Goal: Information Seeking & Learning: Learn about a topic

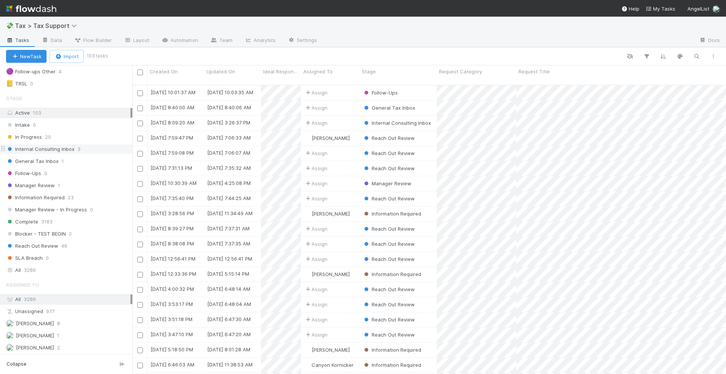
scroll to position [142, 0]
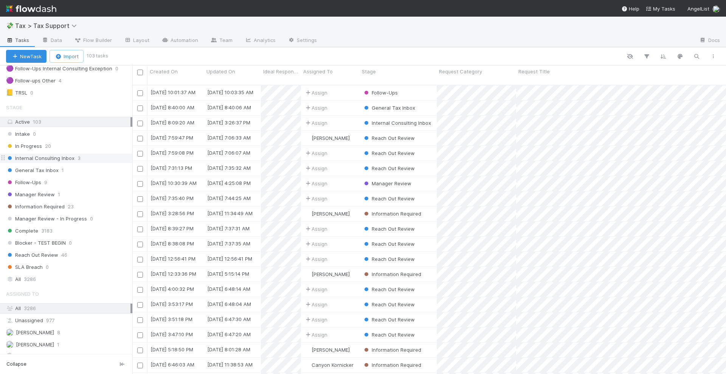
click at [87, 160] on div "Internal Consulting Inbox 3" at bounding box center [69, 158] width 126 height 9
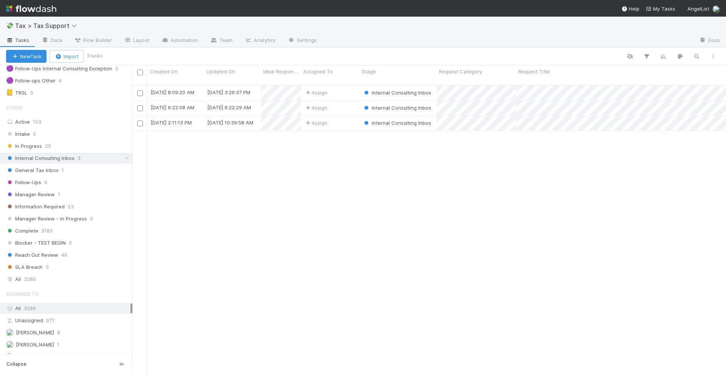
scroll to position [288, 586]
click at [346, 85] on div "Assign" at bounding box center [330, 92] width 59 height 15
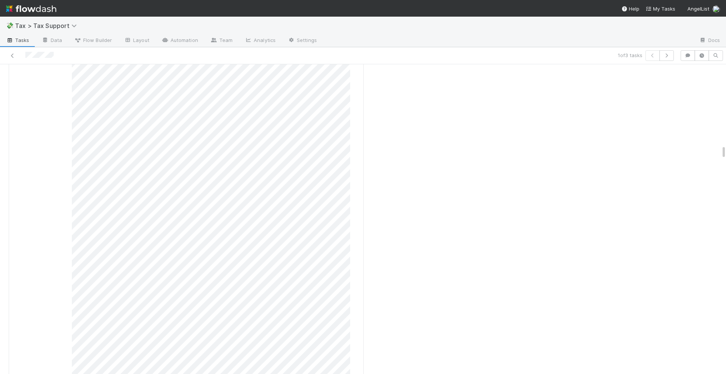
scroll to position [2411, 0]
drag, startPoint x: 717, startPoint y: 157, endPoint x: 723, endPoint y: 260, distance: 103.0
click at [726, 336] on div "💸 Tax > Tax Support Tasks Data Flow Builder Layout Automation Team Analytics Se…" at bounding box center [363, 195] width 726 height 357
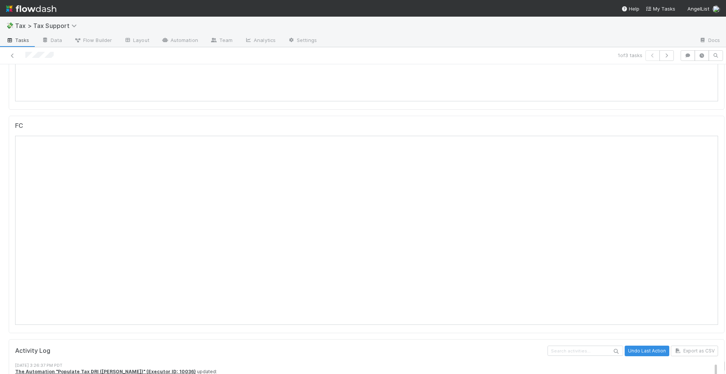
scroll to position [8138, 0]
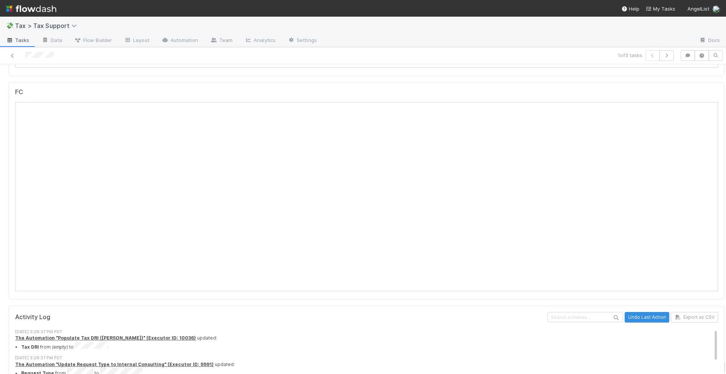
drag, startPoint x: 716, startPoint y: 158, endPoint x: 640, endPoint y: 361, distance: 216.5
click at [724, 374] on html "💸 Tax > Tax Support Tasks Data Flow Builder Layout Automation Team Analytics Se…" at bounding box center [363, 187] width 726 height 374
drag, startPoint x: 701, startPoint y: 263, endPoint x: 702, endPoint y: 197, distance: 65.8
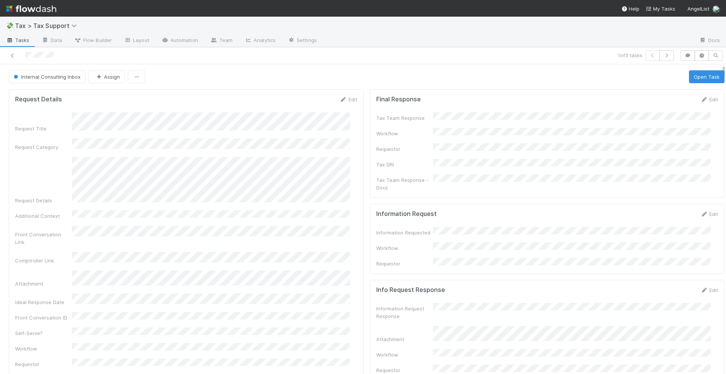
drag, startPoint x: 716, startPoint y: 359, endPoint x: 709, endPoint y: 60, distance: 299.2
click at [700, 96] on link "Edit" at bounding box center [709, 99] width 18 height 6
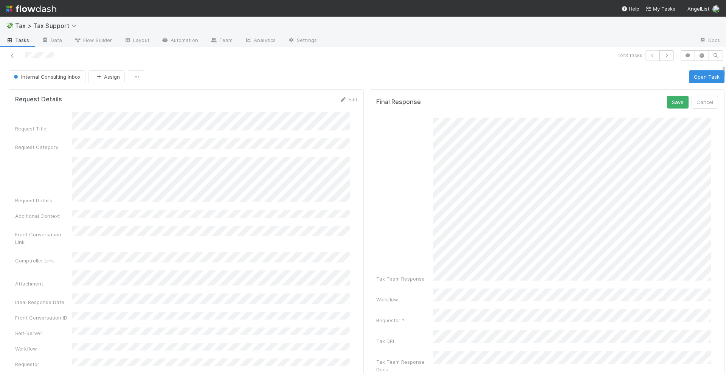
click at [725, 315] on div "💸 Tax > Tax Support Tasks Data Flow Builder Layout Automation Team Analytics Se…" at bounding box center [363, 195] width 726 height 357
click at [667, 96] on button "Save" at bounding box center [678, 102] width 22 height 13
click at [690, 70] on button "Open Task" at bounding box center [707, 76] width 36 height 13
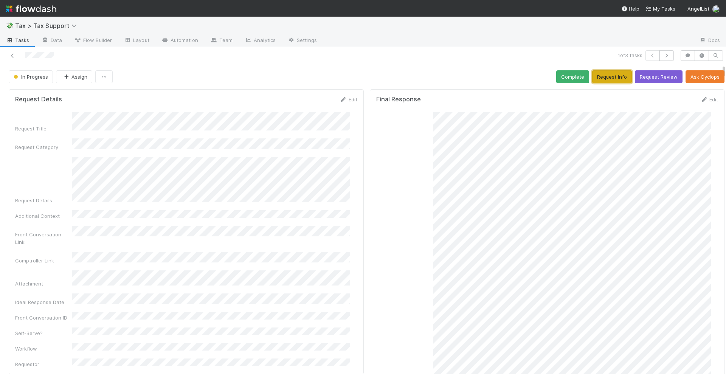
click at [593, 75] on button "Request Info" at bounding box center [612, 76] width 40 height 13
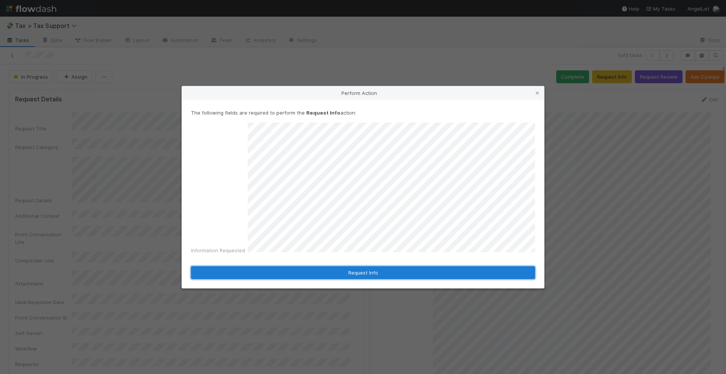
click at [357, 266] on button "Request Info" at bounding box center [363, 272] width 344 height 13
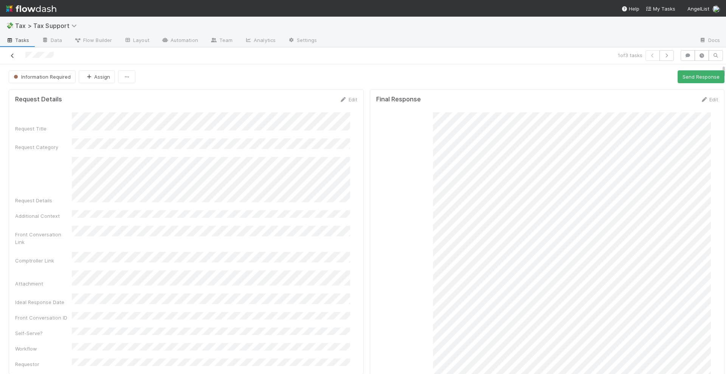
click at [12, 53] on icon at bounding box center [13, 55] width 8 height 5
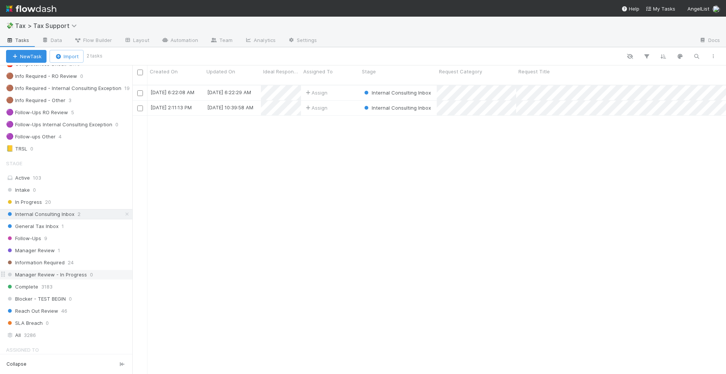
scroll to position [95, 0]
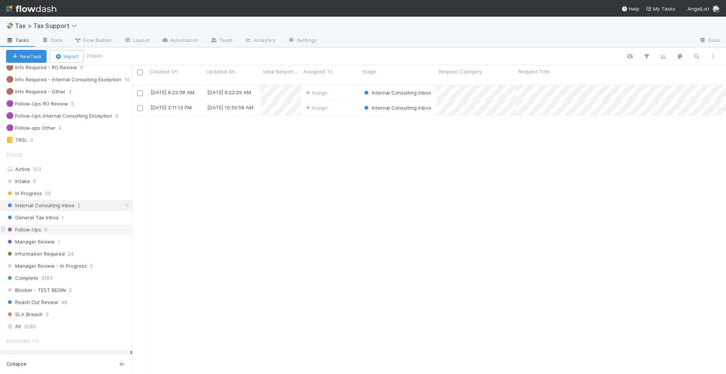
click at [71, 231] on div "Follow-Ups 9" at bounding box center [69, 229] width 126 height 9
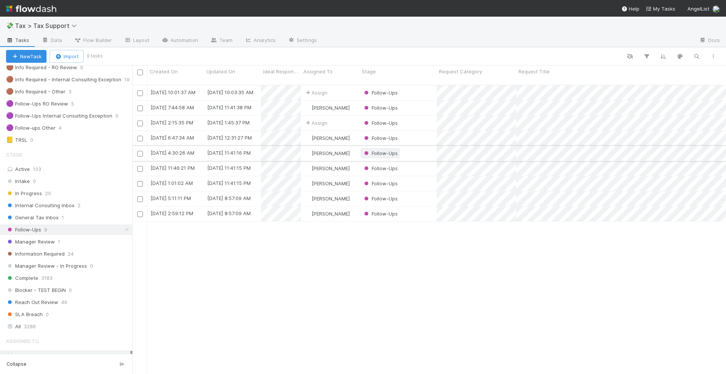
scroll to position [288, 586]
click at [348, 86] on div "Assign" at bounding box center [330, 92] width 59 height 15
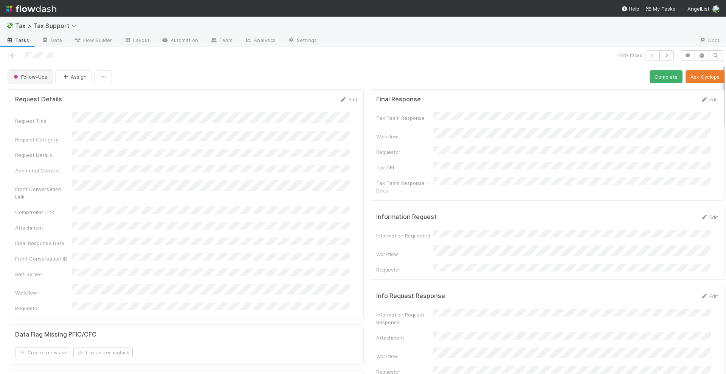
click at [39, 74] on span "Follow-Ups" at bounding box center [29, 77] width 35 height 6
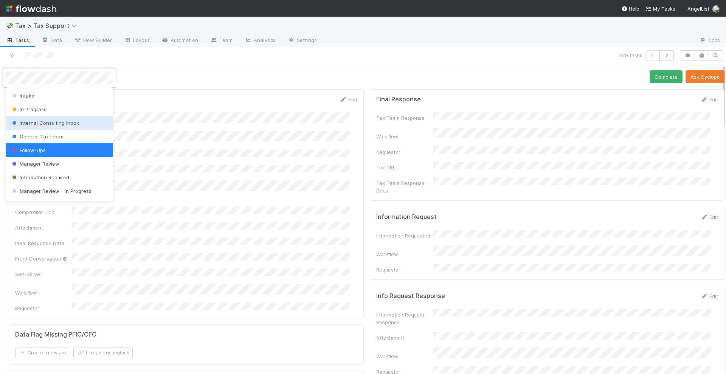
click at [56, 125] on span "Internal Consulting Inbox" at bounding box center [45, 123] width 68 height 6
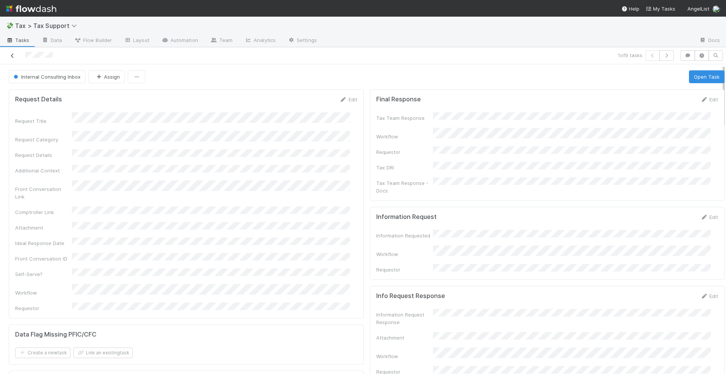
click at [14, 58] on icon at bounding box center [13, 55] width 8 height 5
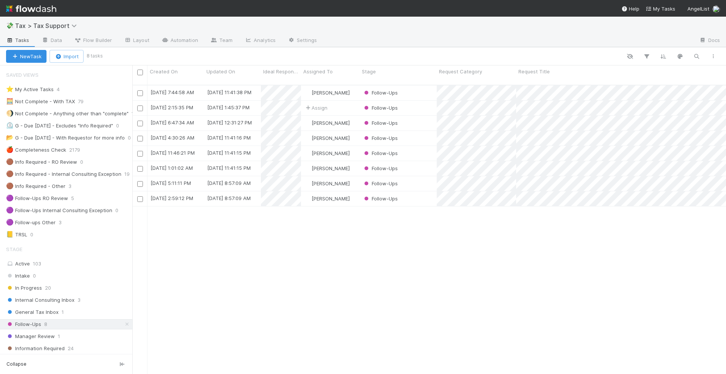
scroll to position [288, 586]
click at [83, 299] on div "Internal Consulting Inbox 3" at bounding box center [69, 299] width 126 height 9
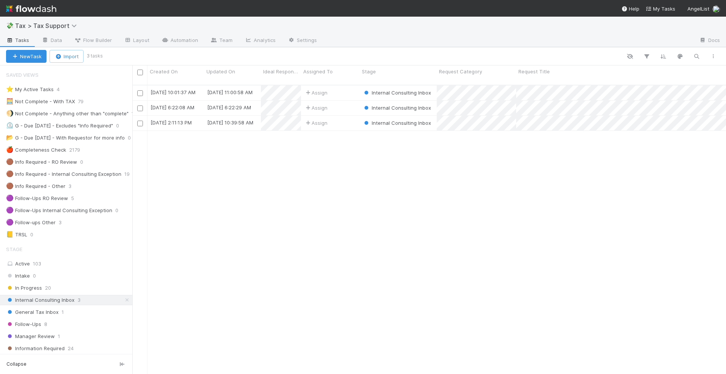
scroll to position [288, 586]
click at [649, 55] on icon "button" at bounding box center [647, 56] width 8 height 7
click at [371, 167] on div "Add Filter" at bounding box center [363, 187] width 726 height 374
click at [649, 56] on icon "button" at bounding box center [647, 56] width 8 height 7
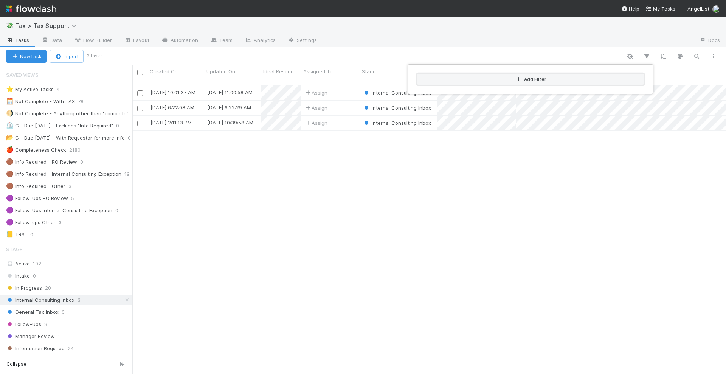
click at [532, 79] on button "Add Filter" at bounding box center [530, 79] width 227 height 11
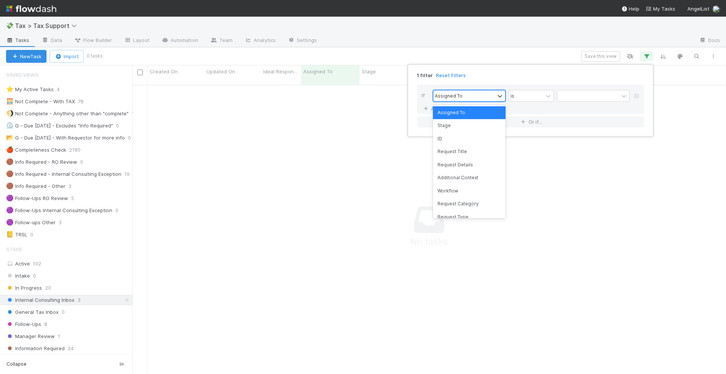
click at [453, 94] on div "Assigned To" at bounding box center [449, 95] width 28 height 7
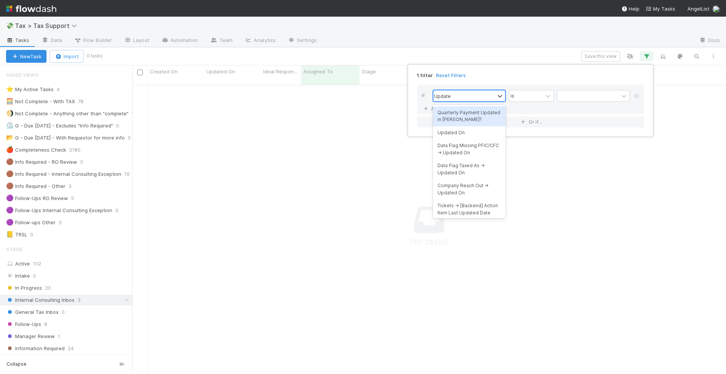
type input "Updated"
click at [468, 133] on div "Updated On" at bounding box center [469, 132] width 73 height 13
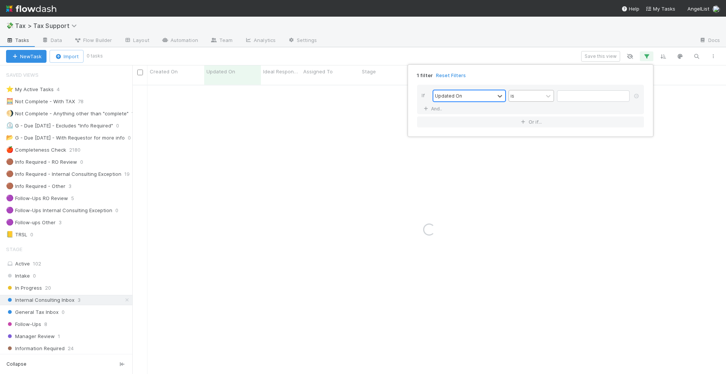
click at [525, 98] on div "is" at bounding box center [526, 95] width 34 height 11
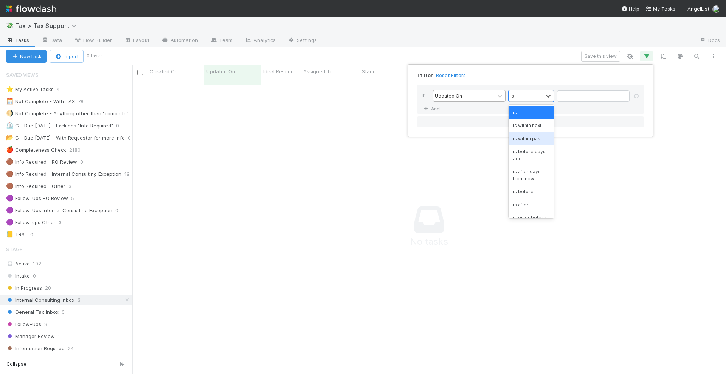
click at [532, 140] on div "is within past" at bounding box center [531, 138] width 45 height 13
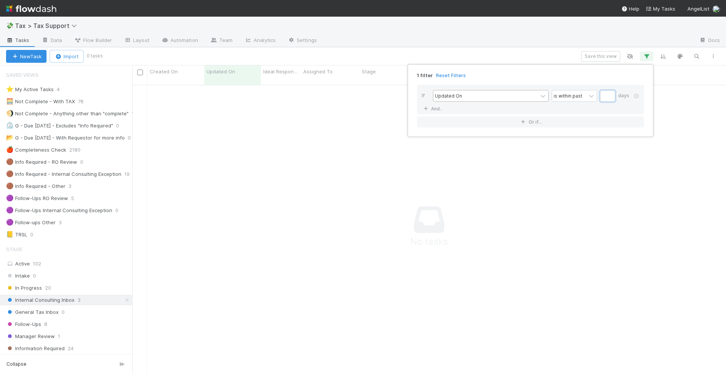
click at [606, 96] on input "text" at bounding box center [607, 95] width 15 height 11
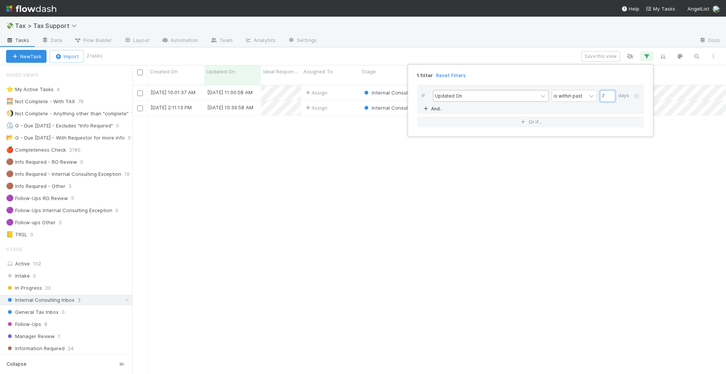
scroll to position [288, 586]
type input "7"
click at [436, 107] on link "And.." at bounding box center [434, 108] width 24 height 11
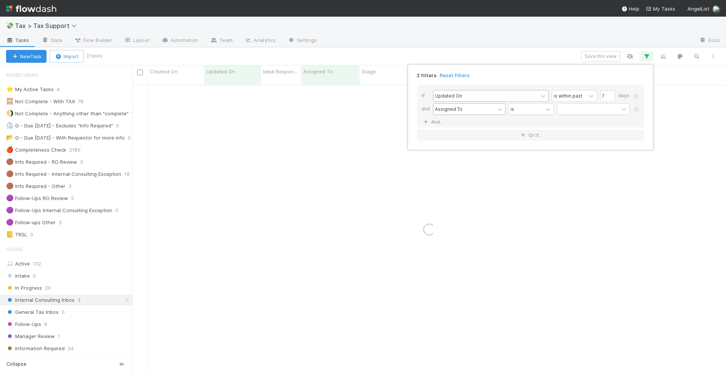
click at [452, 109] on div "Assigned To" at bounding box center [449, 109] width 28 height 7
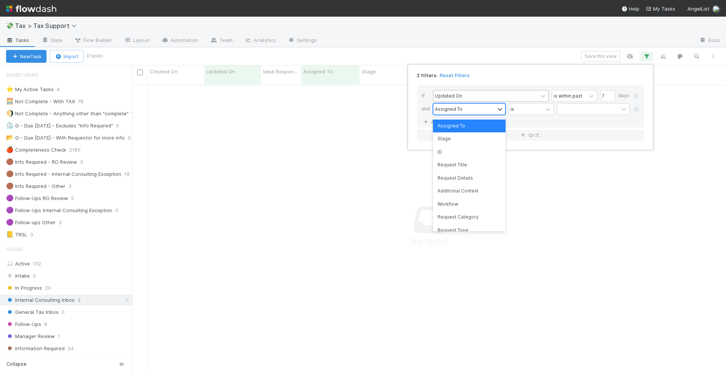
scroll to position [281, 579]
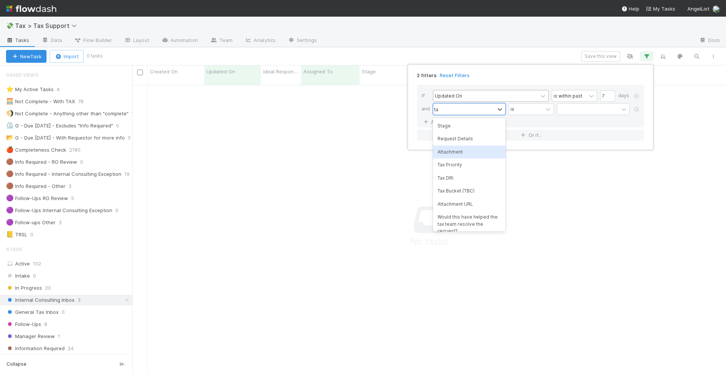
type input "tax"
click at [455, 138] on div "Tax DRI" at bounding box center [469, 138] width 73 height 13
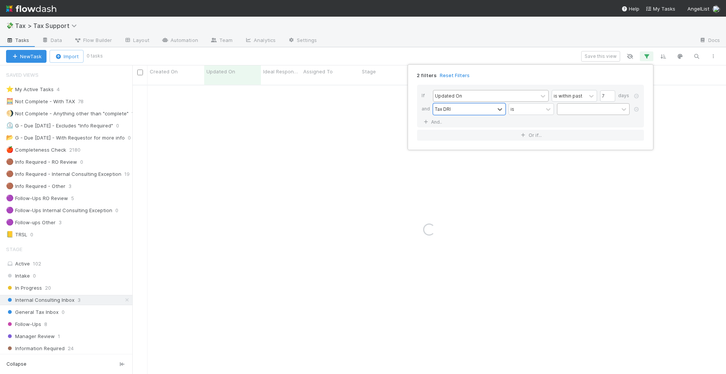
click at [575, 112] on div at bounding box center [587, 109] width 61 height 11
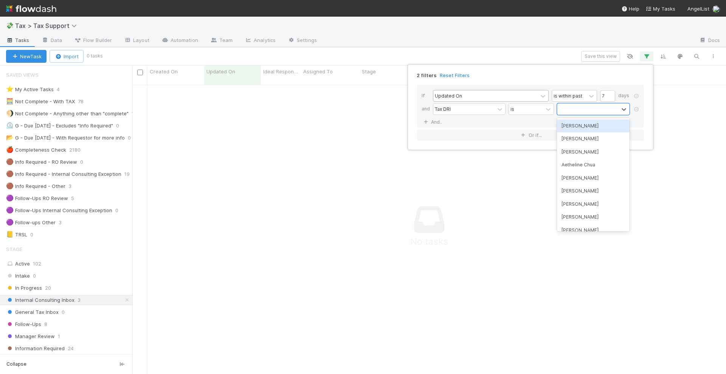
click at [582, 127] on div "[PERSON_NAME]" at bounding box center [593, 125] width 73 height 13
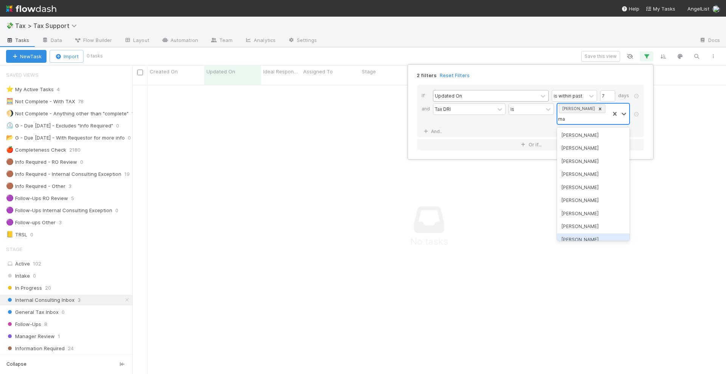
type input "m"
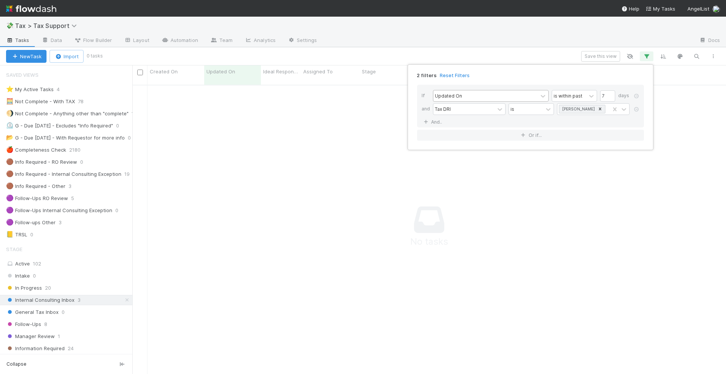
click at [503, 124] on div "If Updated On is within past 7 days and Tax DRI is [PERSON_NAME] And.." at bounding box center [530, 106] width 227 height 43
click at [459, 121] on div "If Updated On is within past 7 days and Tax DRI is [PERSON_NAME] And.." at bounding box center [530, 106] width 227 height 43
click at [289, 162] on div "2 filters Reset Filters If Updated On is within past 7 days and Tax DRI is [PER…" at bounding box center [363, 187] width 726 height 374
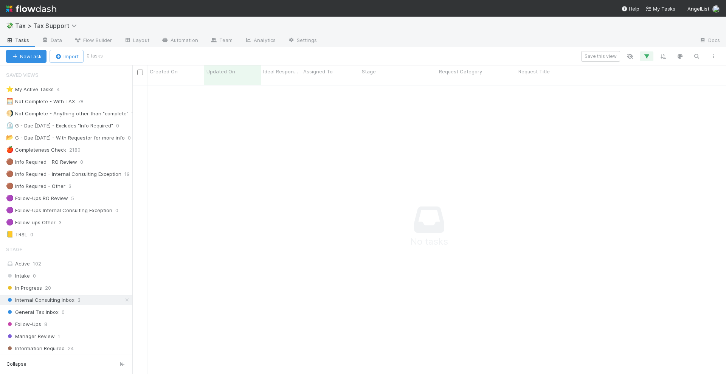
scroll to position [2, 0]
click at [649, 57] on icon "button" at bounding box center [647, 56] width 8 height 7
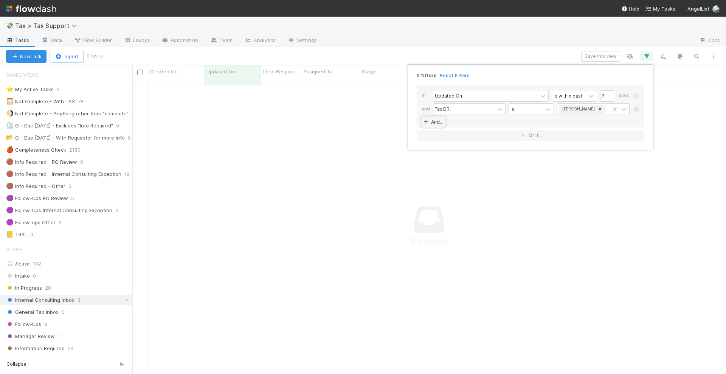
click at [441, 123] on link "And.." at bounding box center [434, 121] width 24 height 11
click at [638, 124] on icon at bounding box center [637, 122] width 8 height 5
click at [638, 109] on icon at bounding box center [637, 109] width 8 height 5
click at [438, 107] on link "And.." at bounding box center [434, 108] width 24 height 11
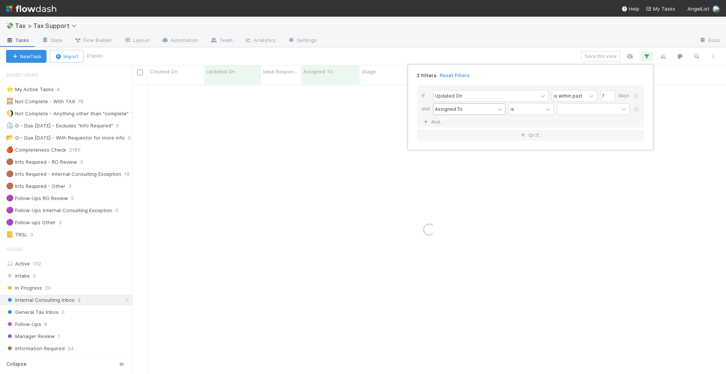
click at [455, 110] on div "Assigned To" at bounding box center [449, 109] width 28 height 7
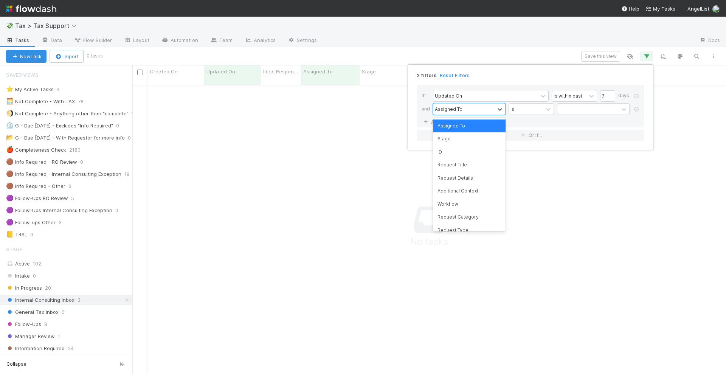
click at [469, 127] on div "Assigned To" at bounding box center [469, 125] width 73 height 13
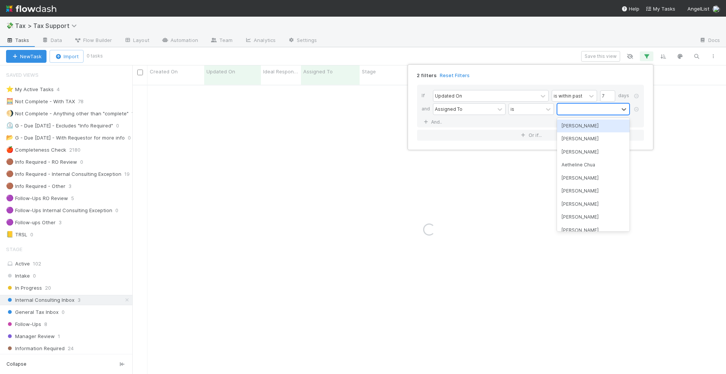
click at [567, 107] on div at bounding box center [587, 109] width 61 height 11
type input "[PERSON_NAME]"
click at [587, 127] on div "[PERSON_NAME]" at bounding box center [593, 125] width 73 height 13
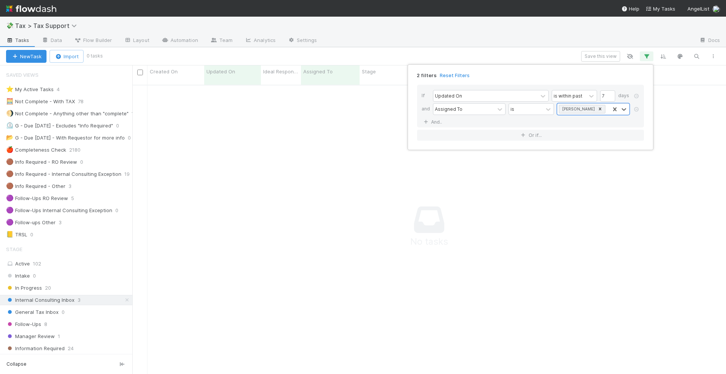
click at [490, 124] on div "If Updated On is within past 7 days and Assigned To is option [PERSON_NAME], se…" at bounding box center [530, 106] width 227 height 43
click at [119, 300] on div "2 filters Reset Filters If Updated On is within past 7 days and Assigned To is …" at bounding box center [363, 187] width 726 height 374
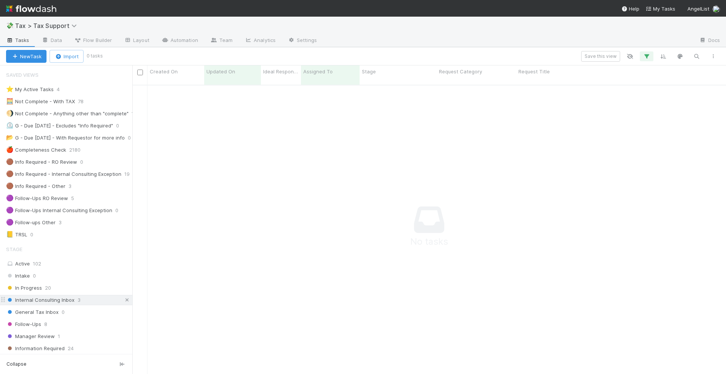
click at [123, 298] on icon at bounding box center [127, 300] width 8 height 5
click at [645, 54] on icon "button" at bounding box center [647, 56] width 8 height 7
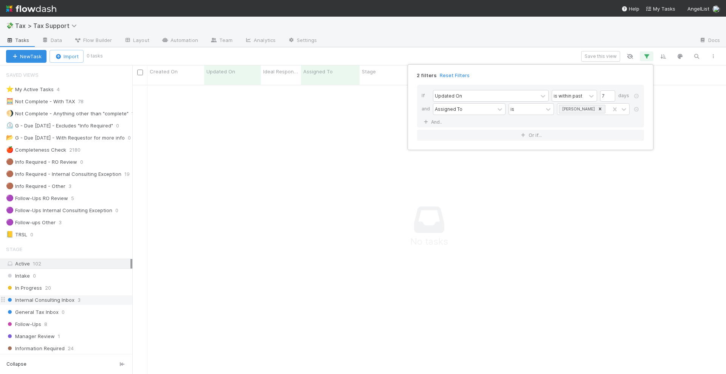
click at [200, 229] on div "2 filters Reset Filters If Updated On is within past 7 days and Assigned To is …" at bounding box center [363, 187] width 726 height 374
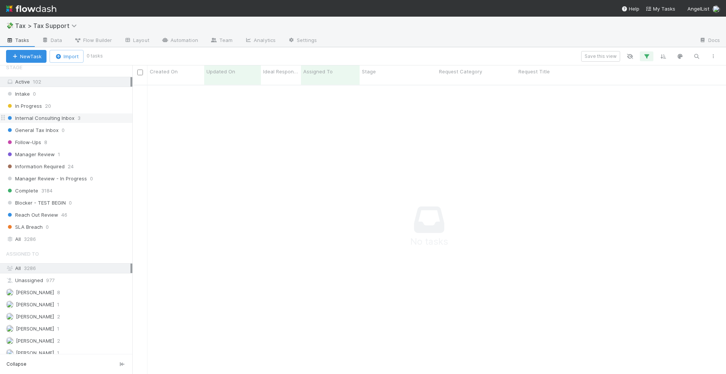
scroll to position [236, 0]
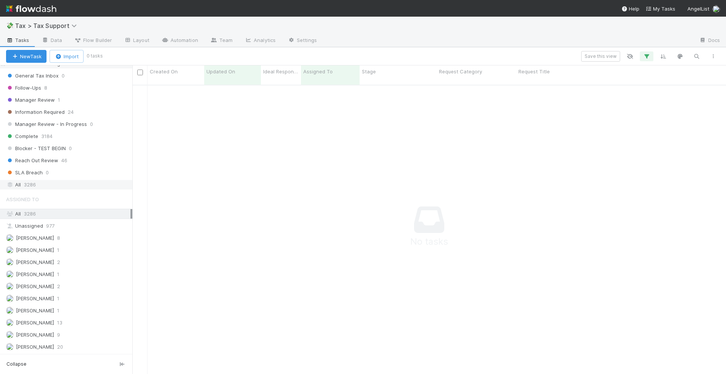
click at [46, 189] on div "All 3286" at bounding box center [66, 185] width 132 height 10
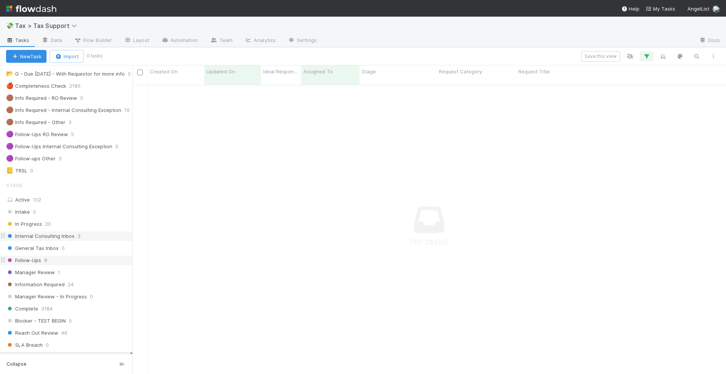
scroll to position [47, 0]
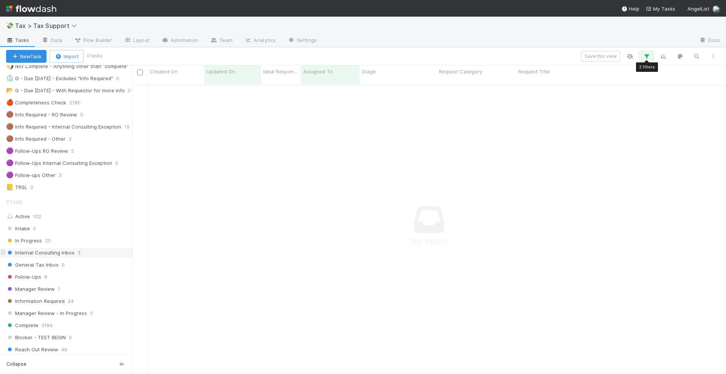
click at [646, 56] on icon "button" at bounding box center [647, 56] width 8 height 7
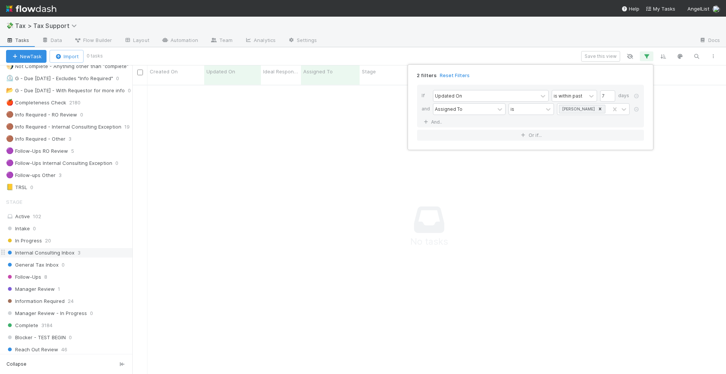
click at [128, 113] on div "2 filters Reset Filters If Updated On is within past 7 days and Assigned To is …" at bounding box center [363, 187] width 726 height 374
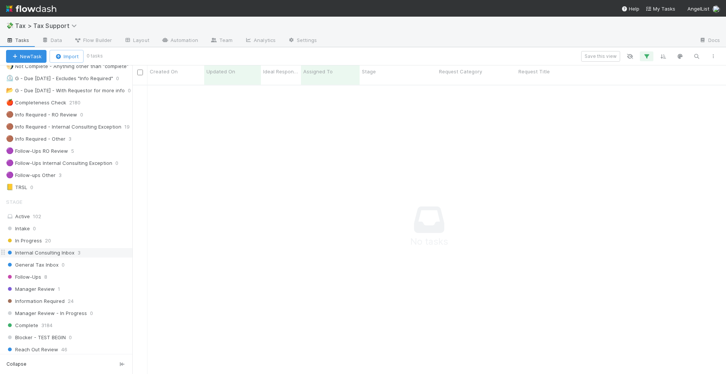
scroll to position [0, 0]
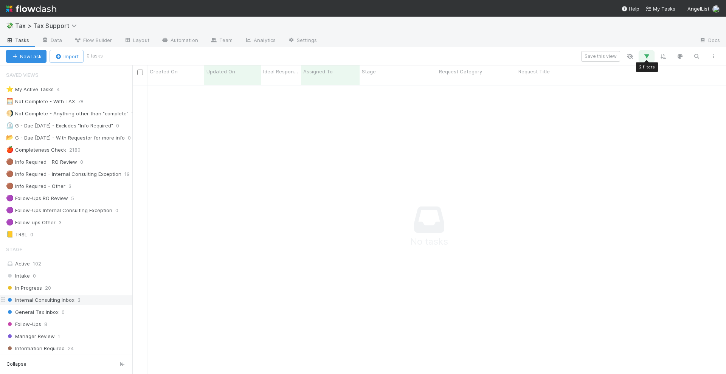
click at [645, 56] on icon "button" at bounding box center [647, 56] width 8 height 7
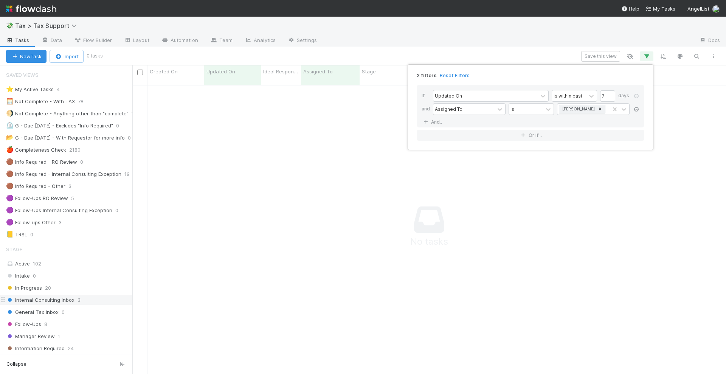
click at [637, 107] on icon at bounding box center [637, 109] width 8 height 5
click at [435, 107] on link "And.." at bounding box center [434, 108] width 24 height 11
click at [451, 109] on div "Assigned To" at bounding box center [449, 109] width 28 height 7
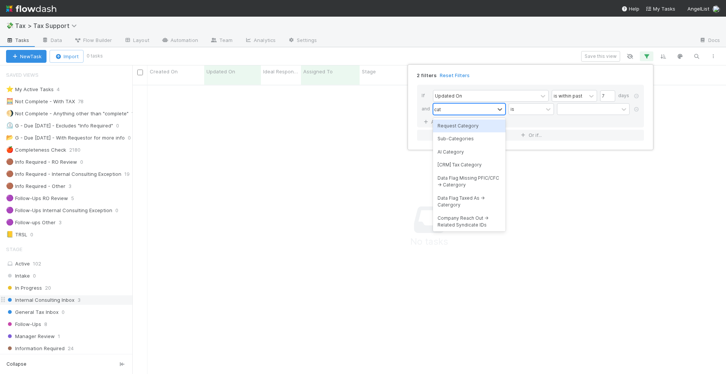
type input "cate"
click at [459, 123] on div "Request Category" at bounding box center [469, 125] width 73 height 13
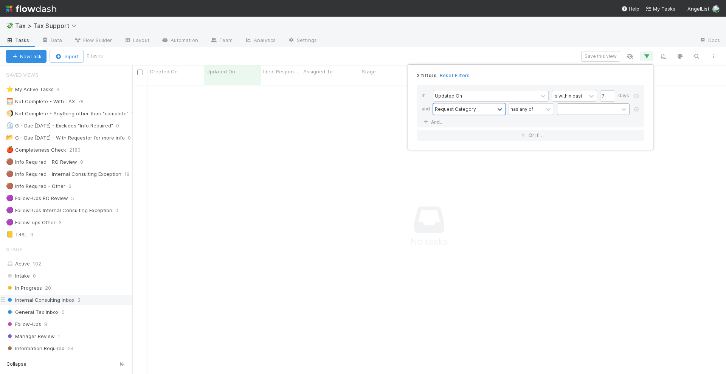
click at [577, 111] on div at bounding box center [587, 109] width 61 height 11
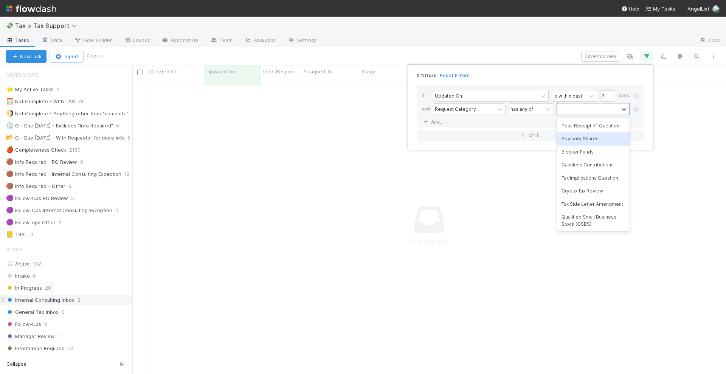
click at [584, 135] on div "Advisory Shares" at bounding box center [593, 138] width 73 height 13
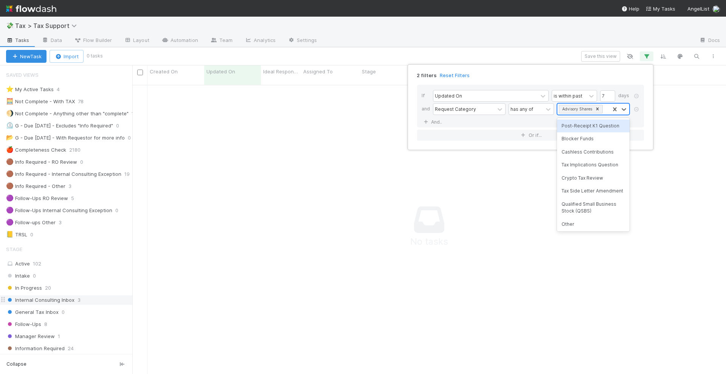
click at [606, 110] on div "Advisory Shares" at bounding box center [583, 109] width 52 height 11
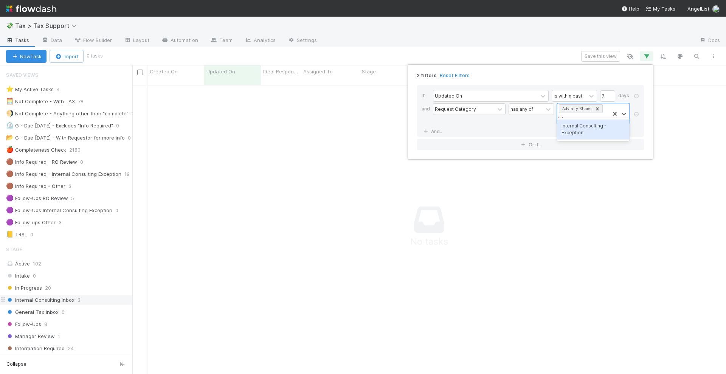
type input "intern"
click at [589, 141] on div "Internal Consulting - Exception" at bounding box center [593, 139] width 73 height 20
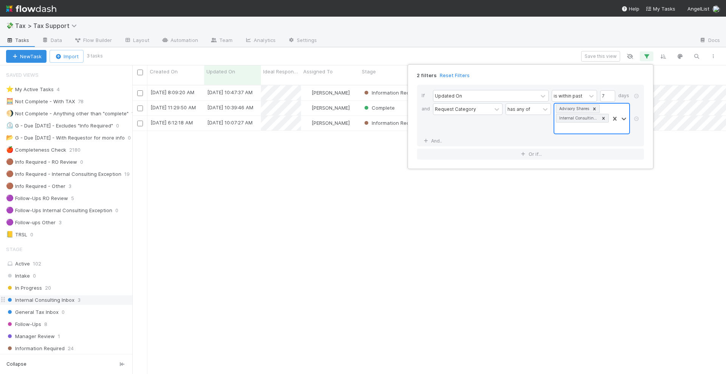
scroll to position [288, 586]
click at [570, 129] on div "Advisory Shares Internal Consulting - Exception" at bounding box center [581, 119] width 55 height 30
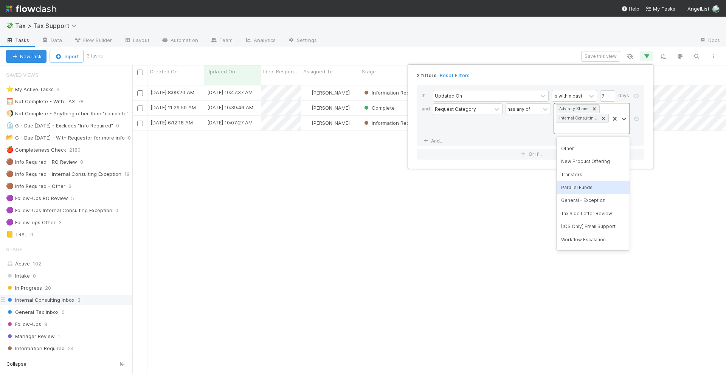
scroll to position [125, 0]
click at [583, 227] on div "[PERSON_NAME] Notif" at bounding box center [593, 229] width 73 height 13
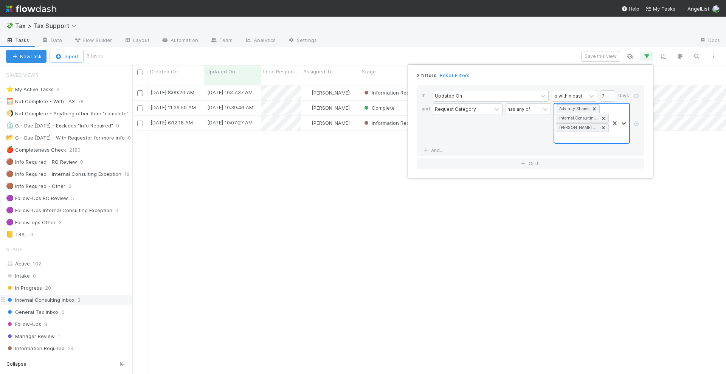
scroll to position [288, 586]
click at [604, 129] on div "Advisory Shares Internal Consulting - Exception [PERSON_NAME] Notif" at bounding box center [581, 123] width 55 height 39
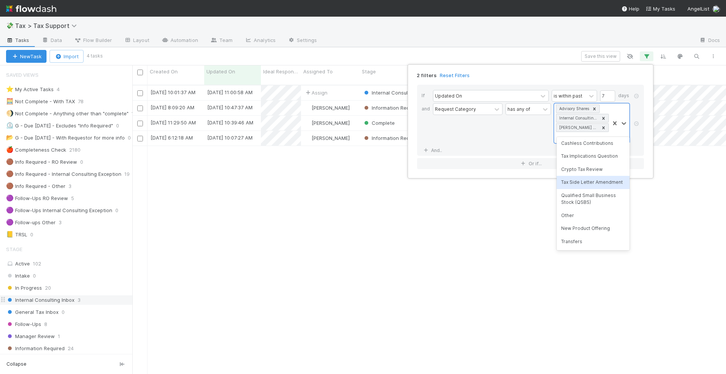
scroll to position [112, 0]
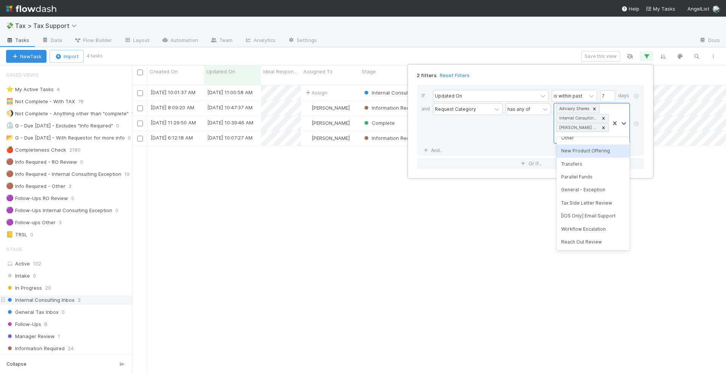
click at [587, 154] on div "New Product Offering" at bounding box center [593, 150] width 73 height 13
click at [576, 149] on div "Advisory Shares Internal Consulting - Exception [PERSON_NAME] Notif New Product…" at bounding box center [581, 128] width 55 height 49
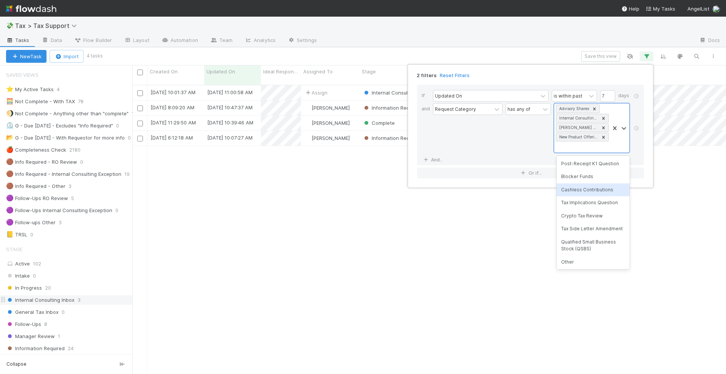
click at [585, 194] on div "Cashless Contributions" at bounding box center [593, 189] width 73 height 13
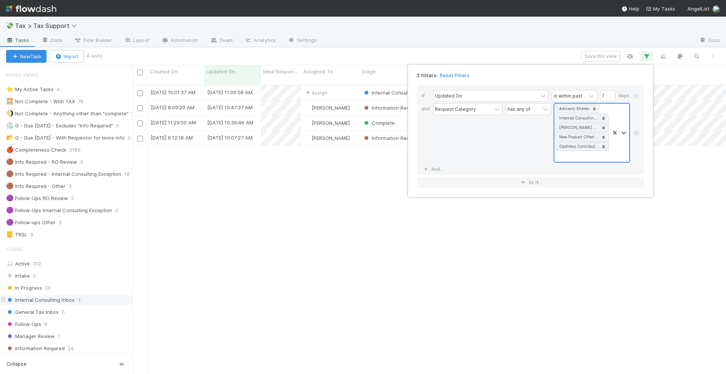
scroll to position [288, 586]
click at [572, 161] on div "Advisory Shares Internal Consulting - Exception [PERSON_NAME] Notif New Product…" at bounding box center [581, 133] width 55 height 58
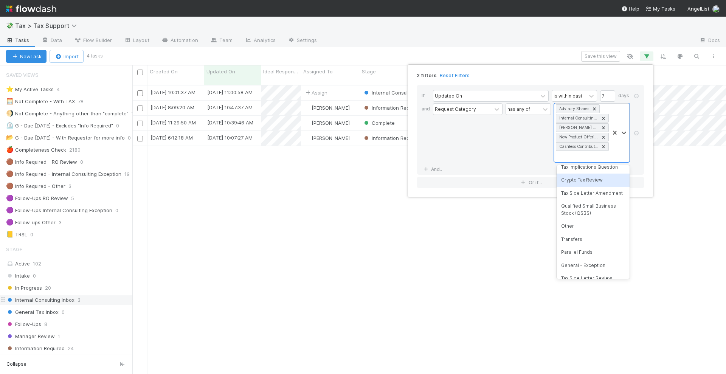
scroll to position [86, 0]
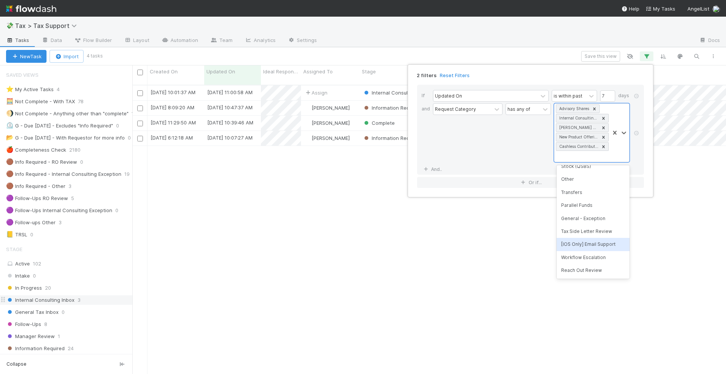
click at [490, 243] on div "2 filters Reset Filters If Updated On is within past 7 days and Request Categor…" at bounding box center [363, 187] width 726 height 374
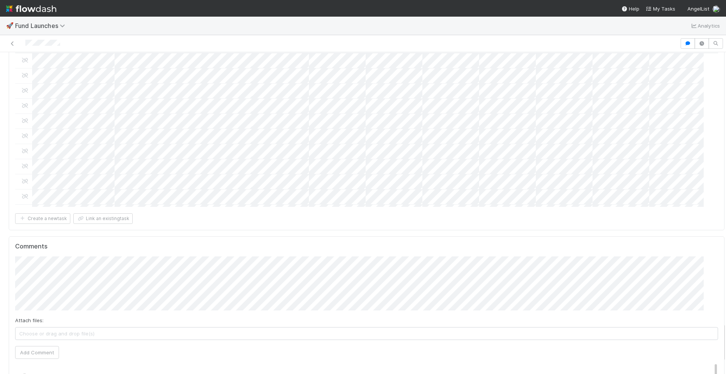
scroll to position [2188, 0]
click at [56, 137] on button "[PERSON_NAME]" at bounding box center [48, 134] width 57 height 11
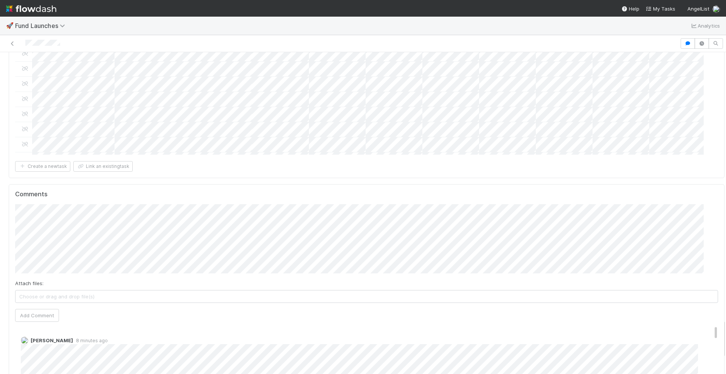
scroll to position [2109, 0]
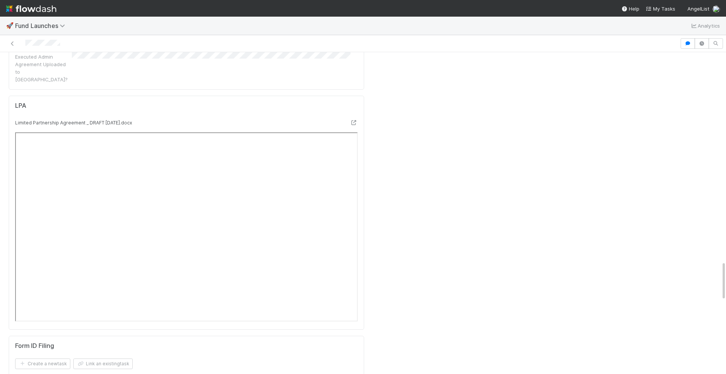
scroll to position [1542, 0]
